Goal: Task Accomplishment & Management: Use online tool/utility

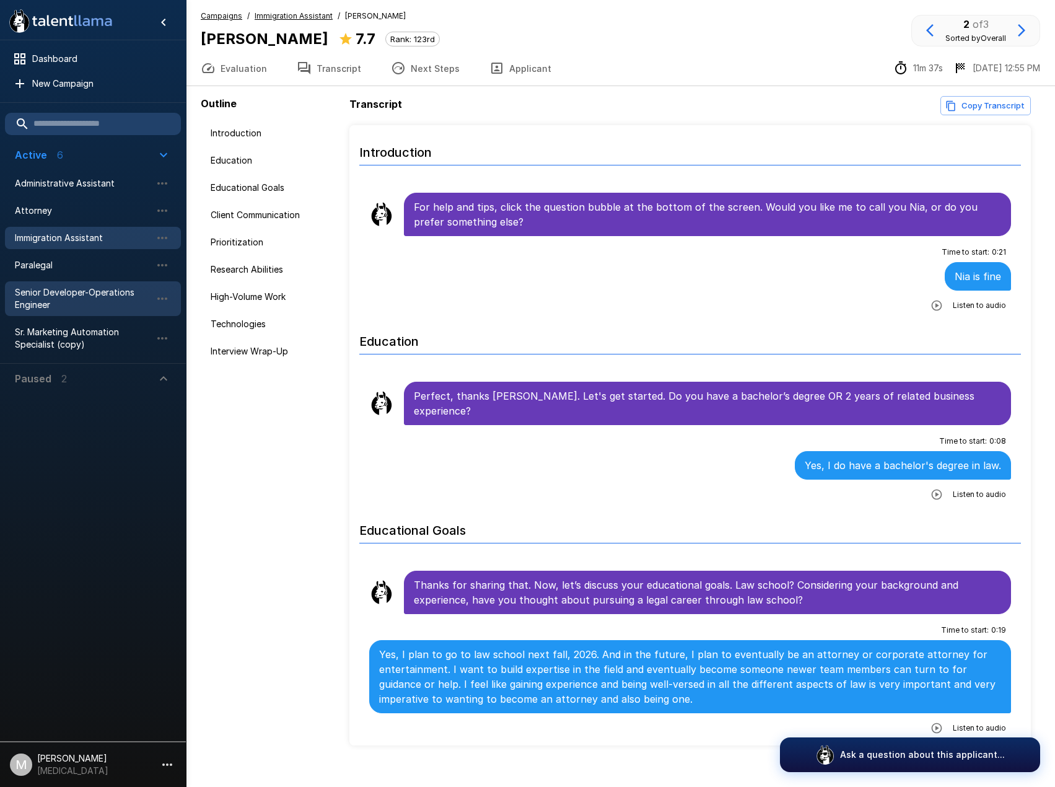
scroll to position [186, 0]
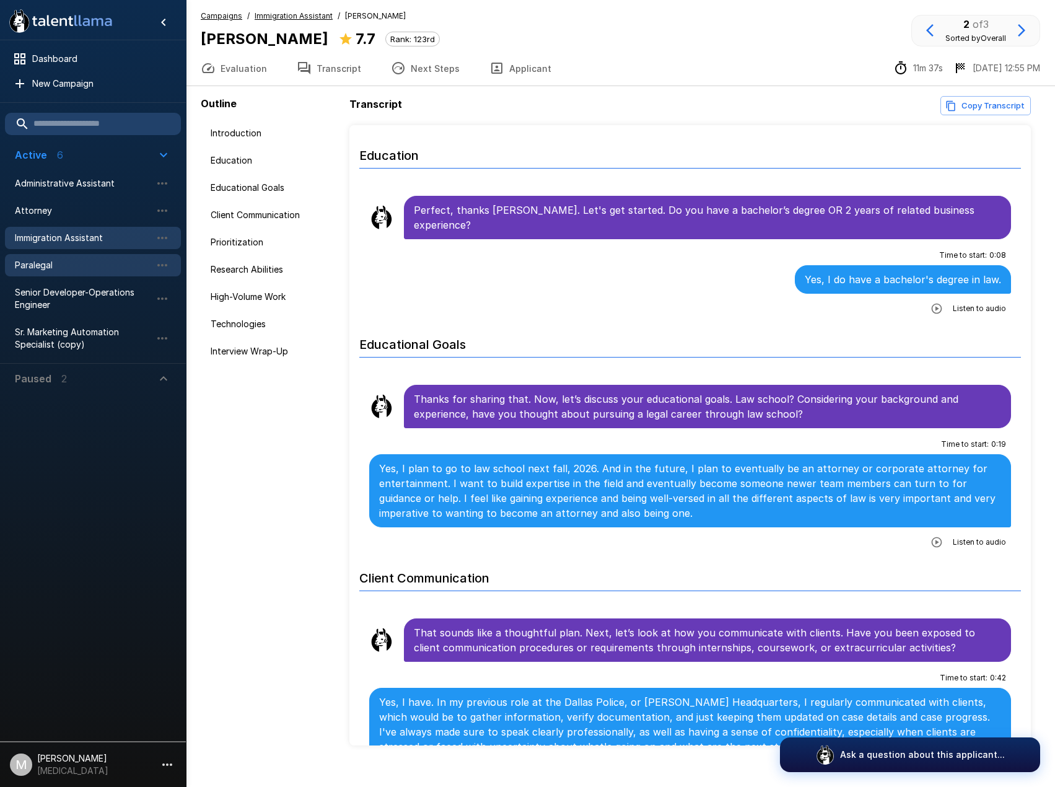
click at [104, 266] on span "Paralegal" at bounding box center [83, 265] width 136 height 12
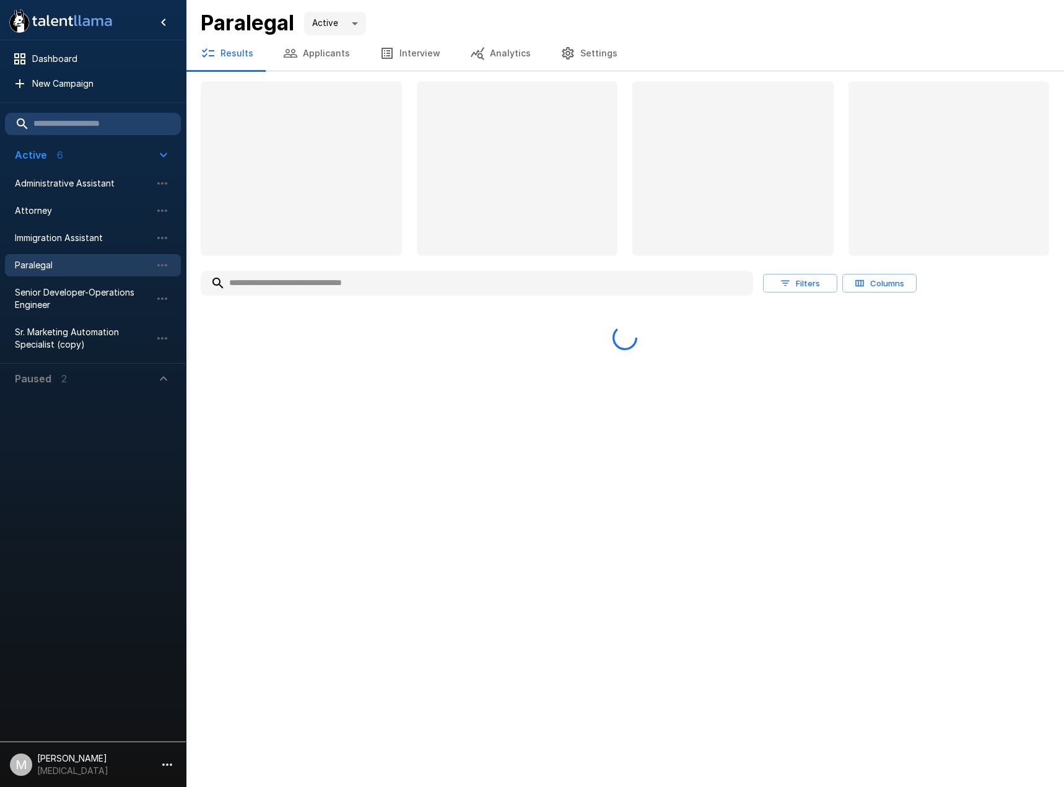
click at [337, 294] on input "text" at bounding box center [477, 283] width 553 height 22
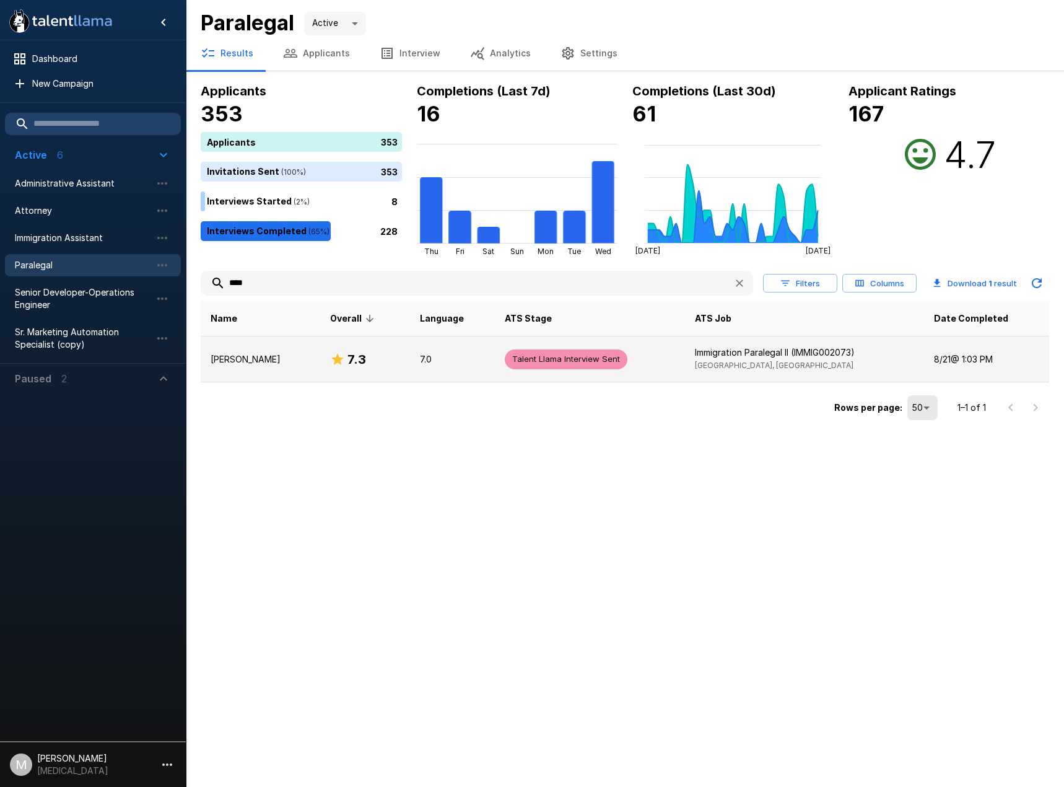
type input "****"
click at [293, 354] on p "[PERSON_NAME]" at bounding box center [261, 359] width 100 height 12
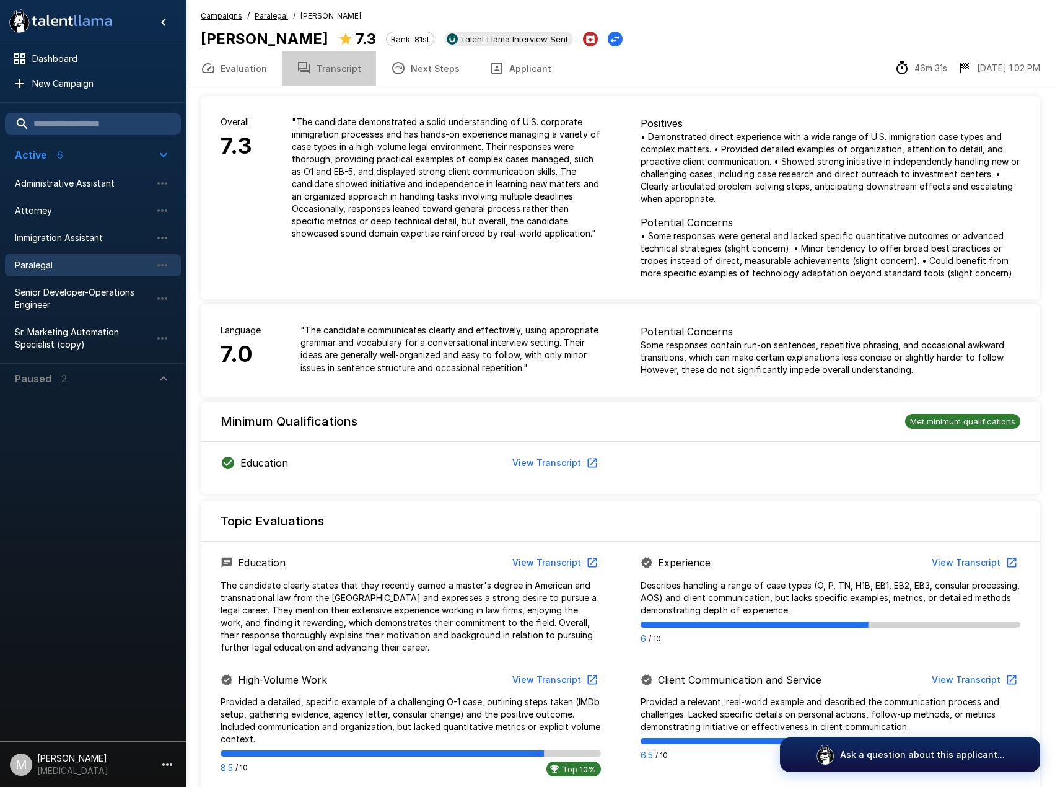
click at [352, 74] on button "Transcript" at bounding box center [329, 68] width 94 height 35
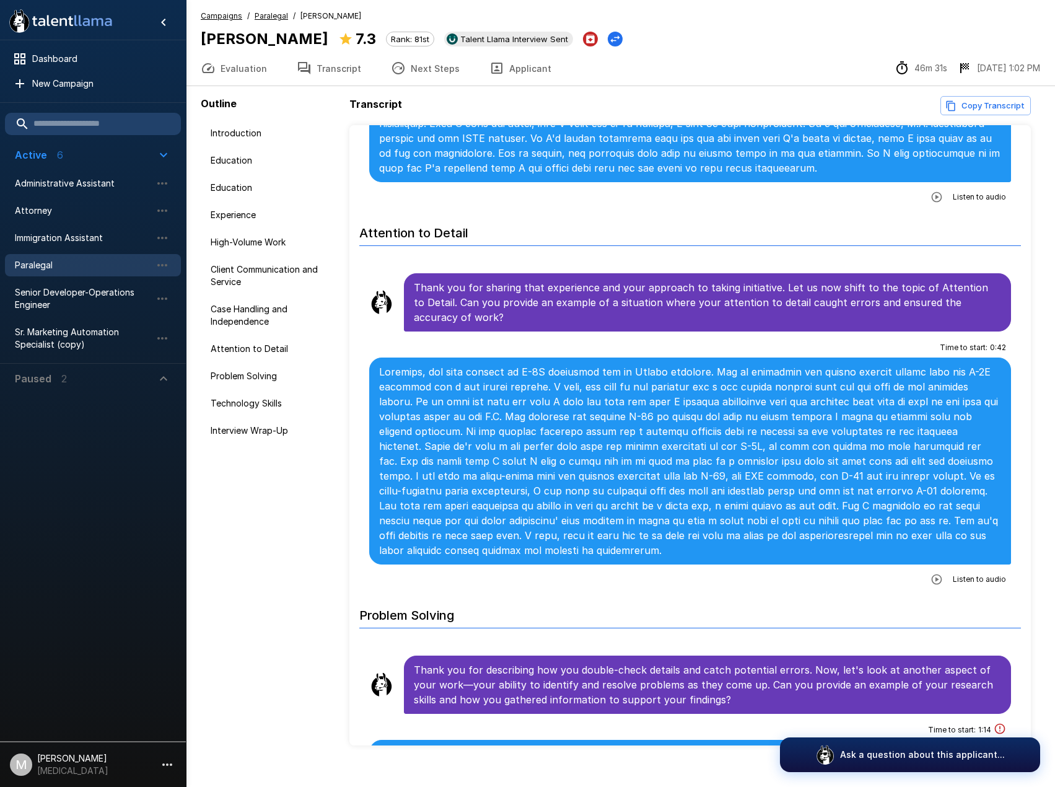
scroll to position [3221, 0]
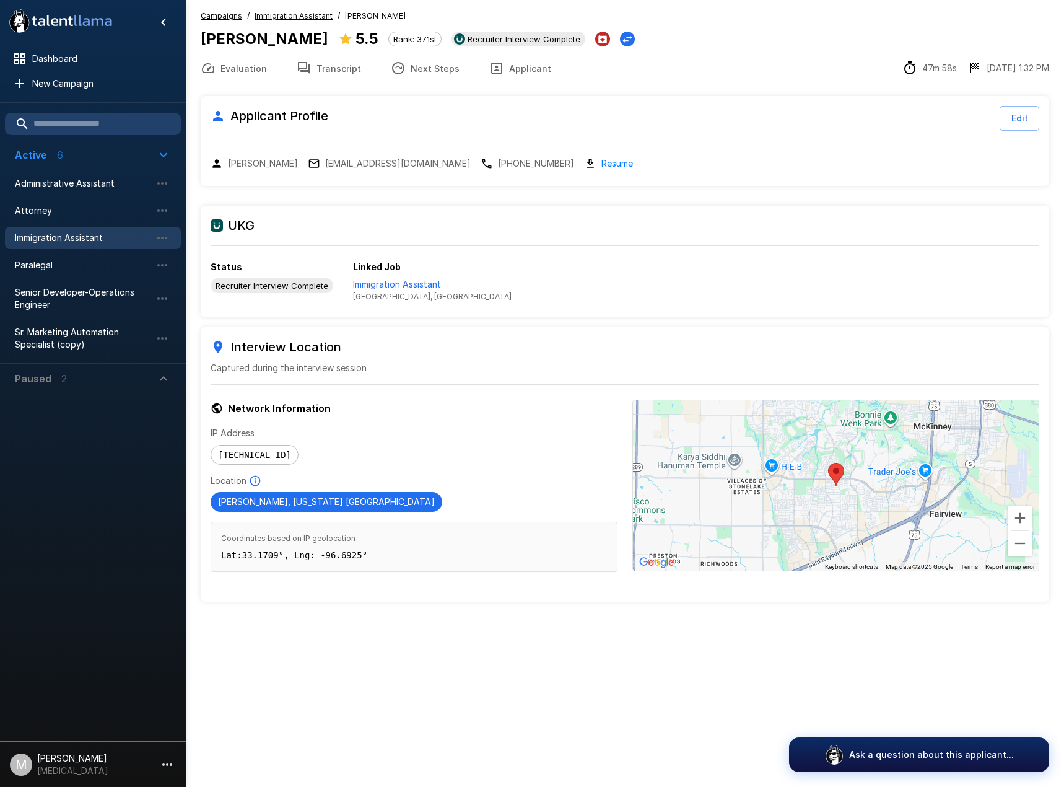
click at [43, 239] on span "Immigration Assistant" at bounding box center [83, 238] width 136 height 12
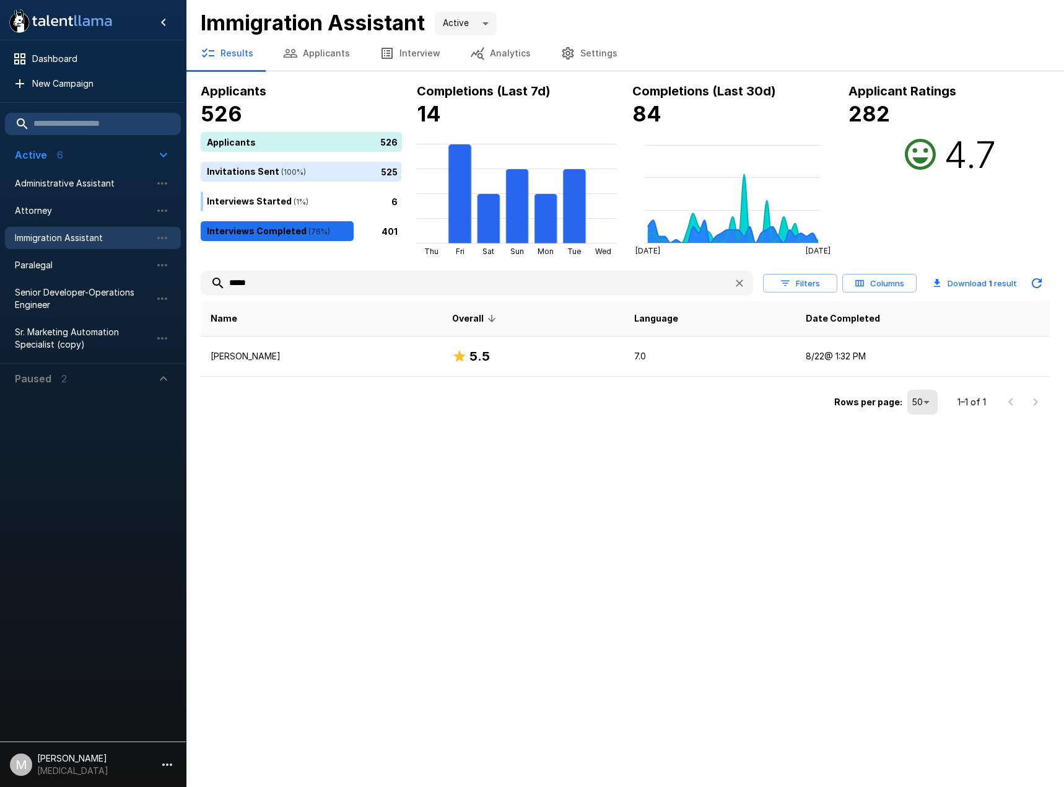
click at [332, 59] on button "Applicants" at bounding box center [316, 53] width 97 height 35
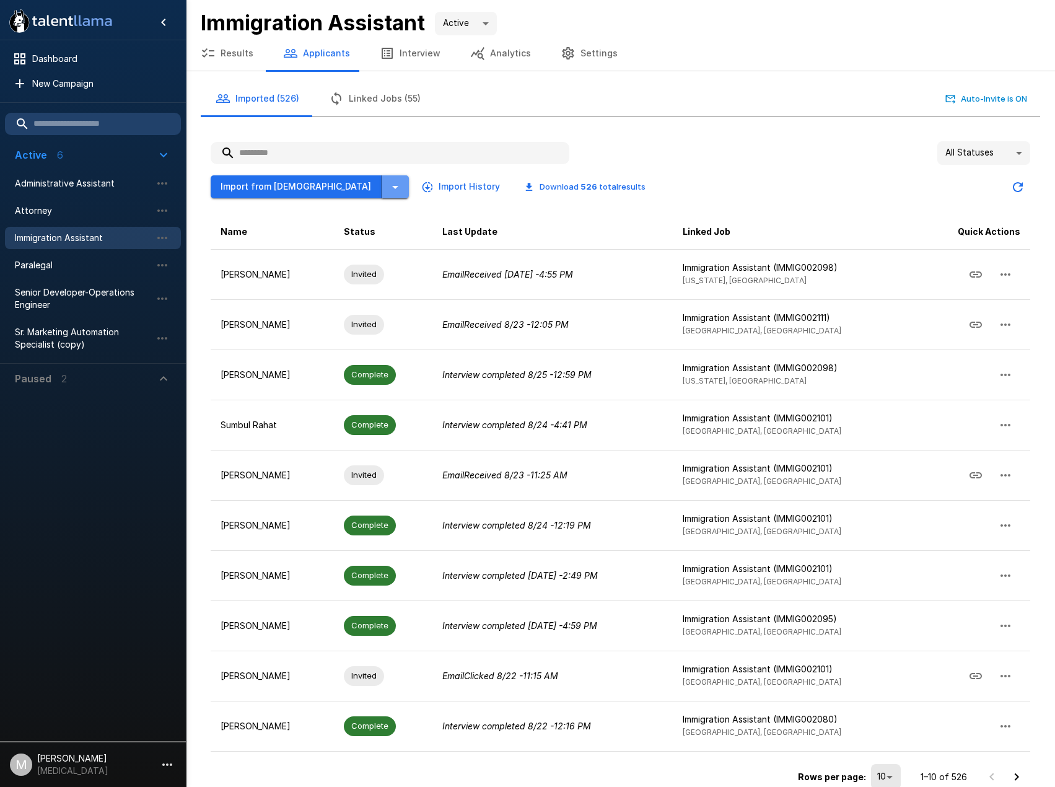
click at [388, 192] on icon "button" at bounding box center [395, 187] width 15 height 15
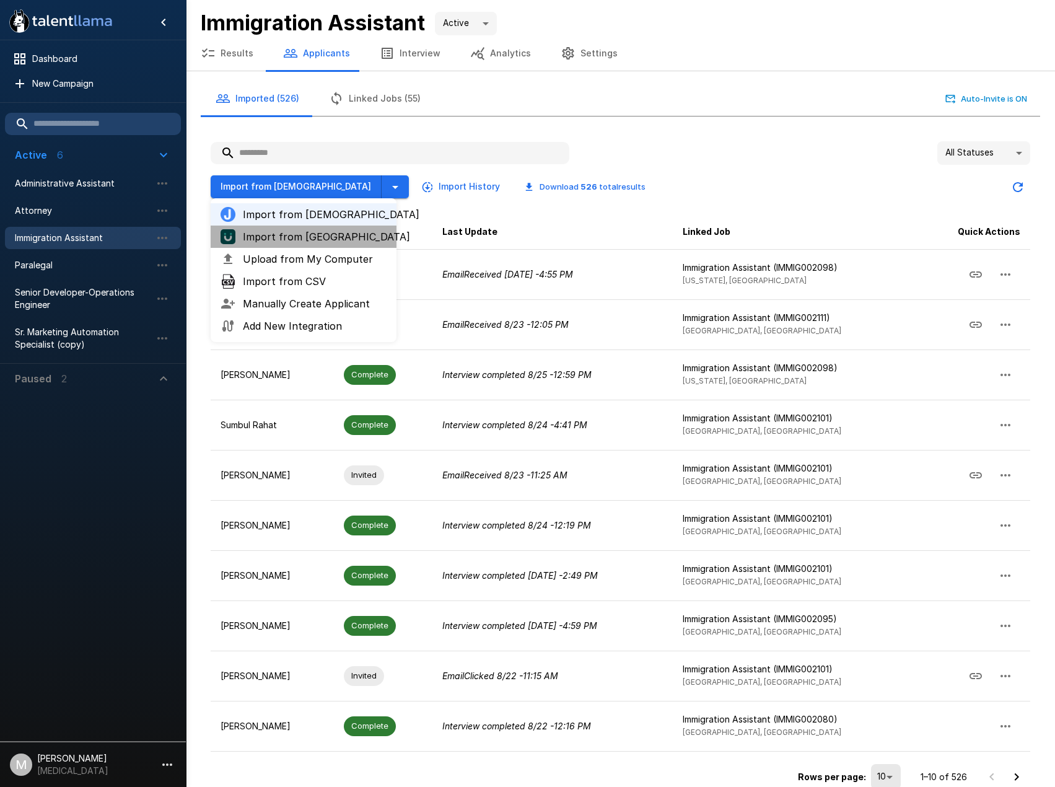
click at [305, 242] on span "Import from UKG" at bounding box center [315, 236] width 144 height 15
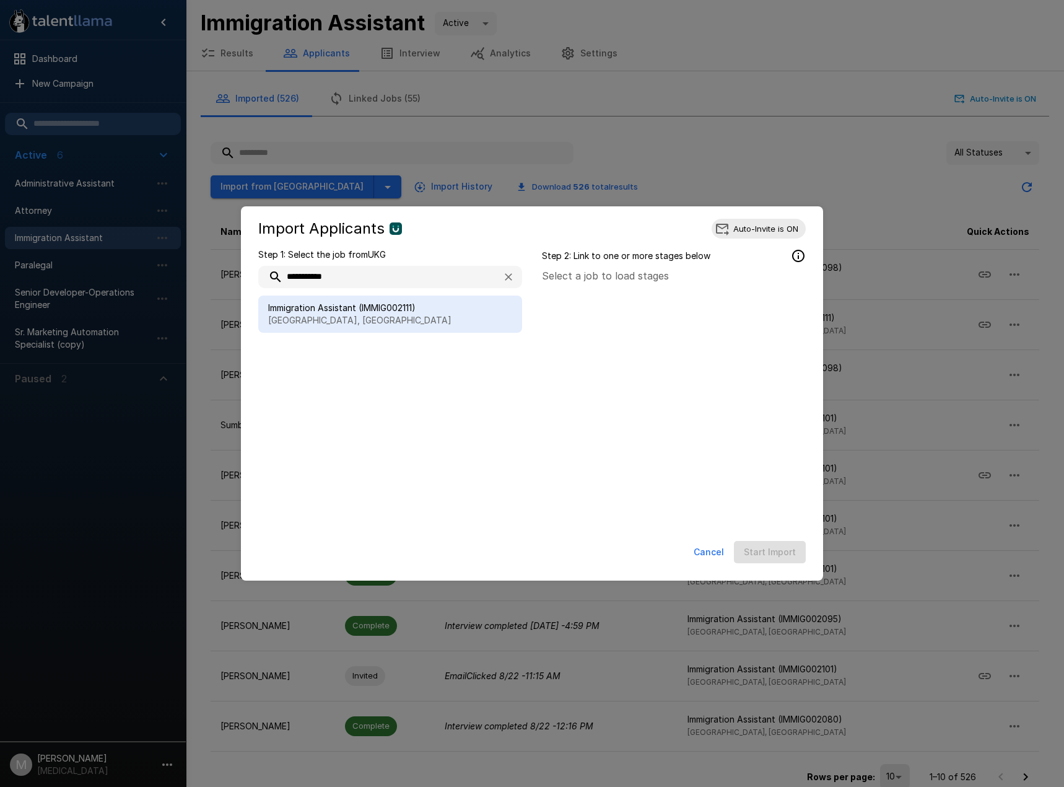
type input "**********"
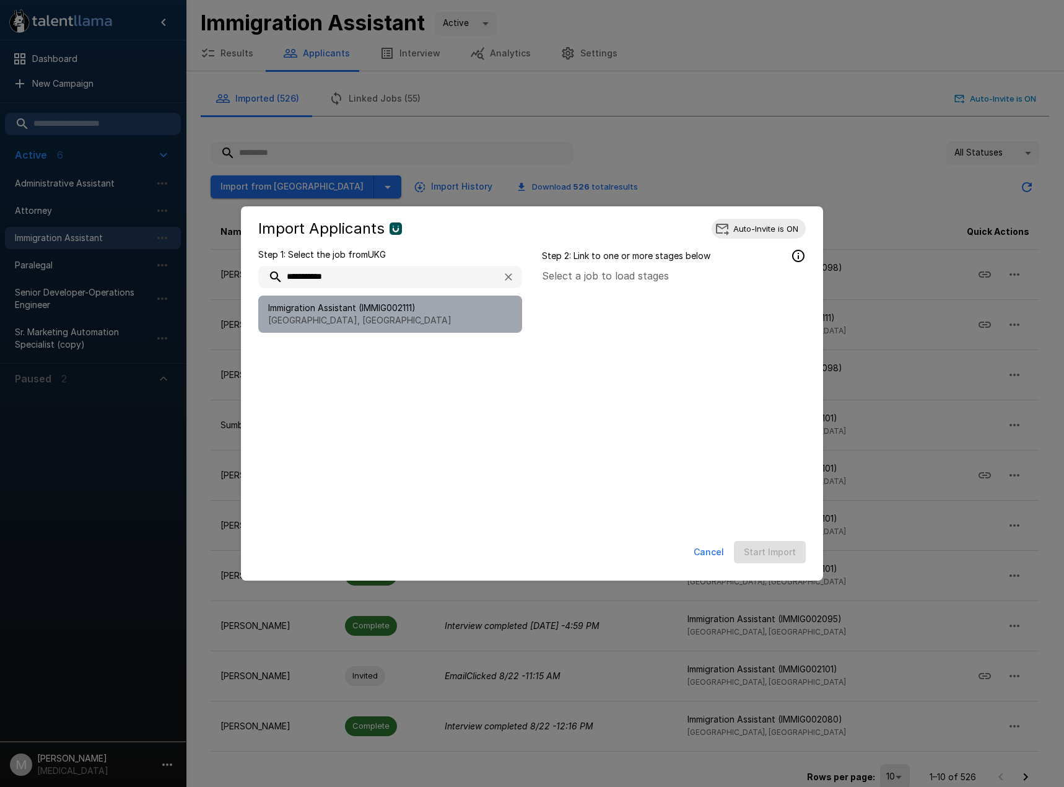
click at [392, 322] on p "Richardson, TX" at bounding box center [390, 320] width 244 height 12
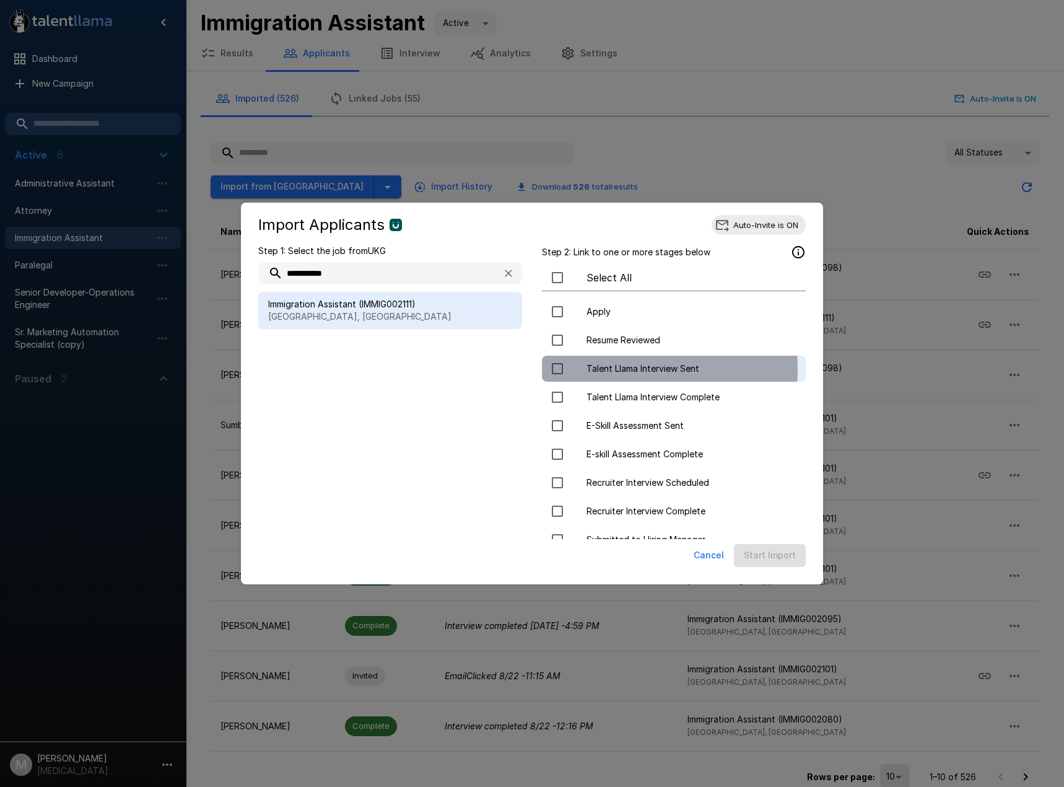
click at [624, 369] on span "Talent Llama Interview Sent" at bounding box center [691, 368] width 209 height 12
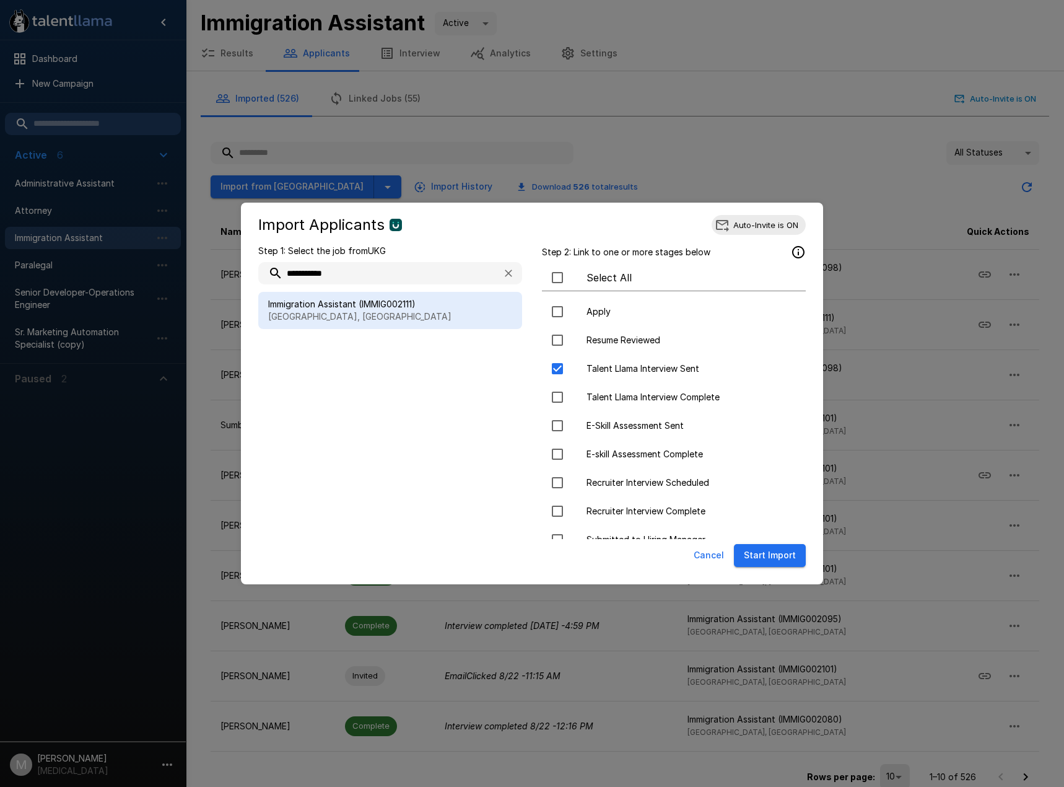
click at [781, 561] on button "Start Import" at bounding box center [770, 555] width 72 height 23
